Goal: Information Seeking & Learning: Learn about a topic

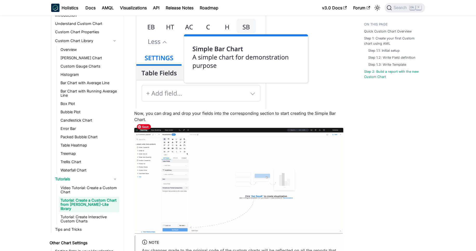
scroll to position [1589, 0]
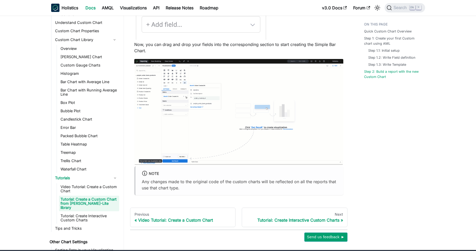
click at [93, 11] on link "Docs" at bounding box center [90, 8] width 16 height 8
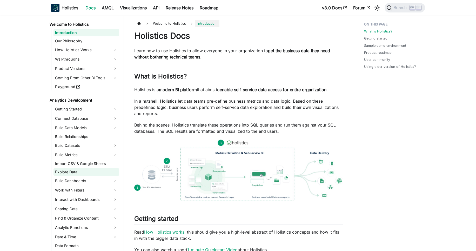
click at [86, 169] on link "Explore Data" at bounding box center [86, 171] width 66 height 7
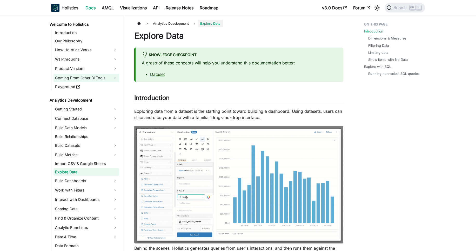
click at [92, 80] on link "Coming From Other BI Tools" at bounding box center [86, 78] width 66 height 8
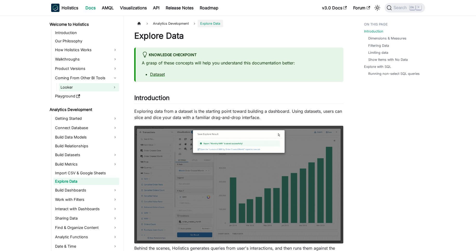
click at [89, 86] on link "Looker" at bounding box center [84, 87] width 51 height 8
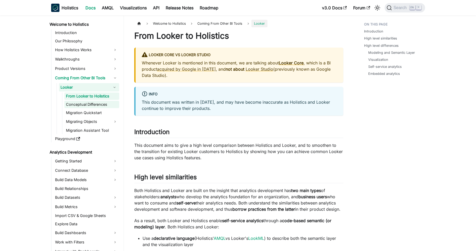
click at [84, 102] on link "Conceptual Differences" at bounding box center [91, 104] width 55 height 7
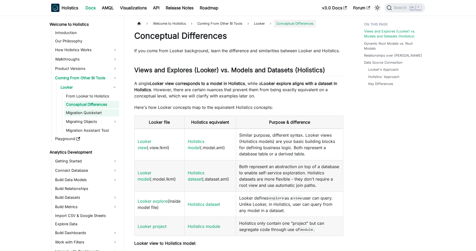
click at [82, 115] on link "Migration Quickstart" at bounding box center [91, 112] width 55 height 7
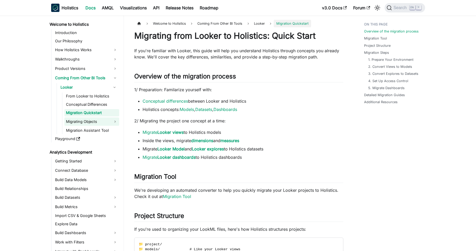
click at [79, 124] on link "Migrating Objects" at bounding box center [91, 121] width 55 height 8
